Goal: Navigation & Orientation: Find specific page/section

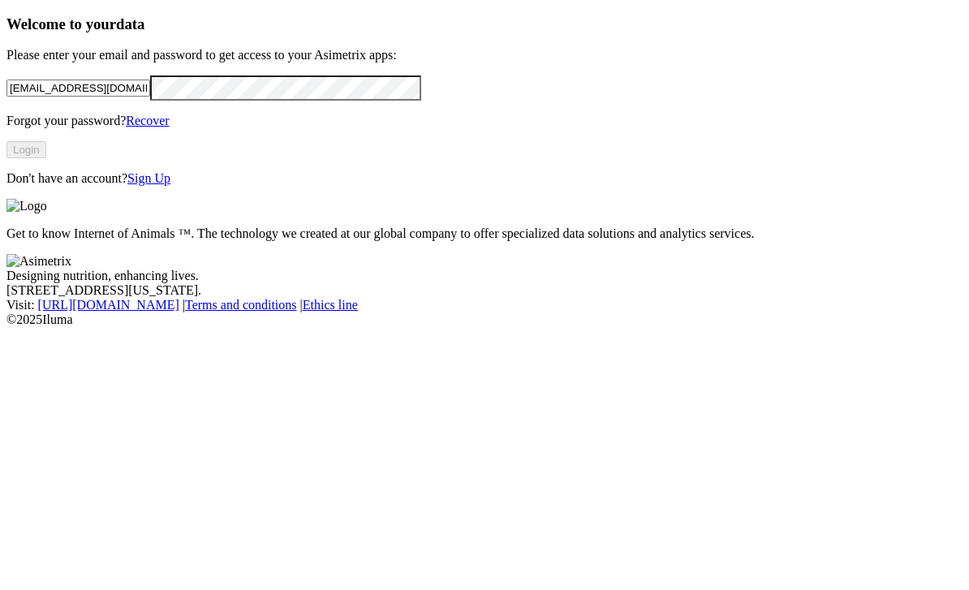
type input "[EMAIL_ADDRESS][DOMAIN_NAME]"
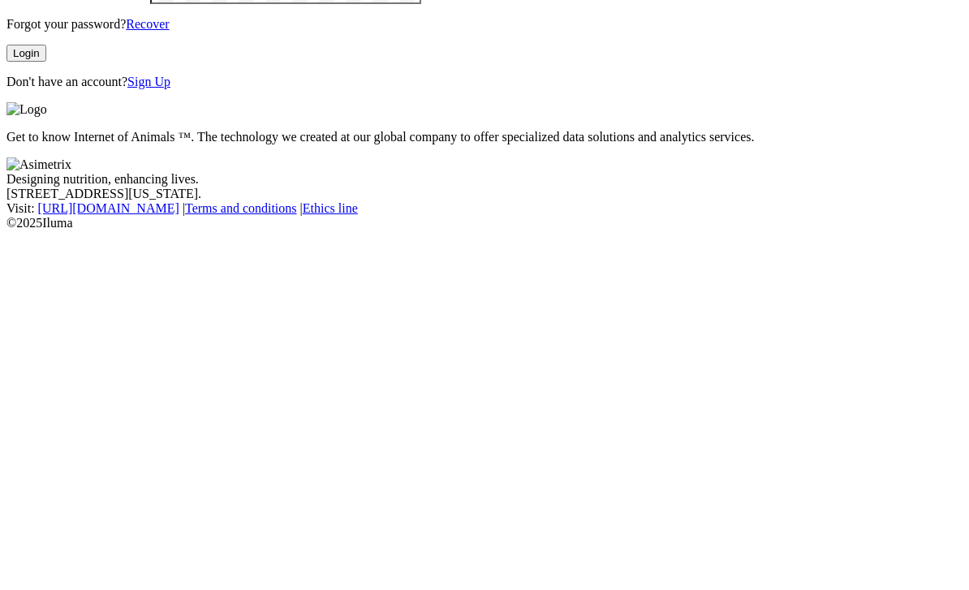
click at [46, 158] on button "Login" at bounding box center [26, 149] width 40 height 17
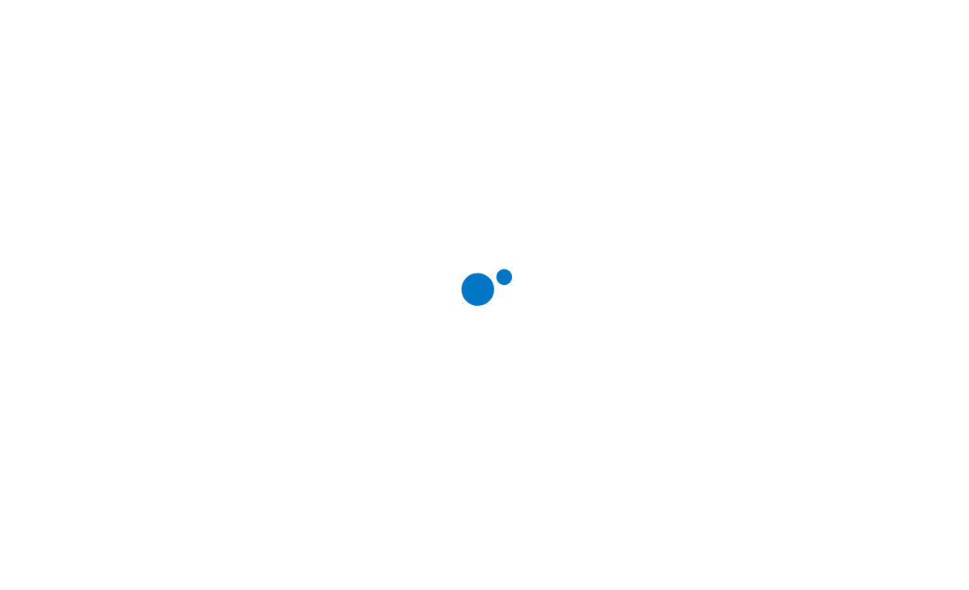
click at [943, 30] on div at bounding box center [490, 295] width 969 height 590
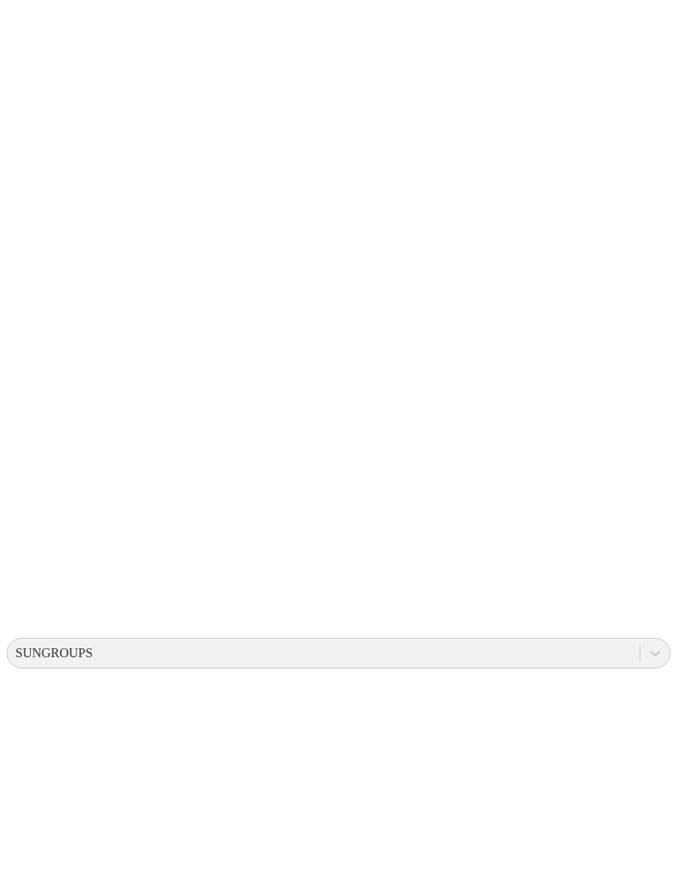
scroll to position [11, 0]
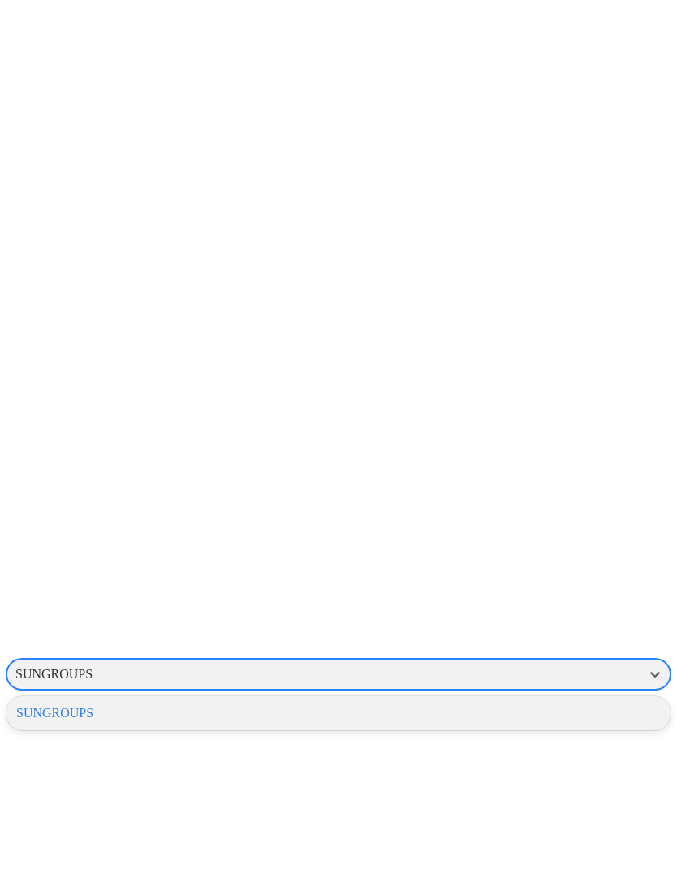
click at [489, 699] on div "SUNGROUPS" at bounding box center [338, 713] width 664 height 28
